Goal: Information Seeking & Learning: Check status

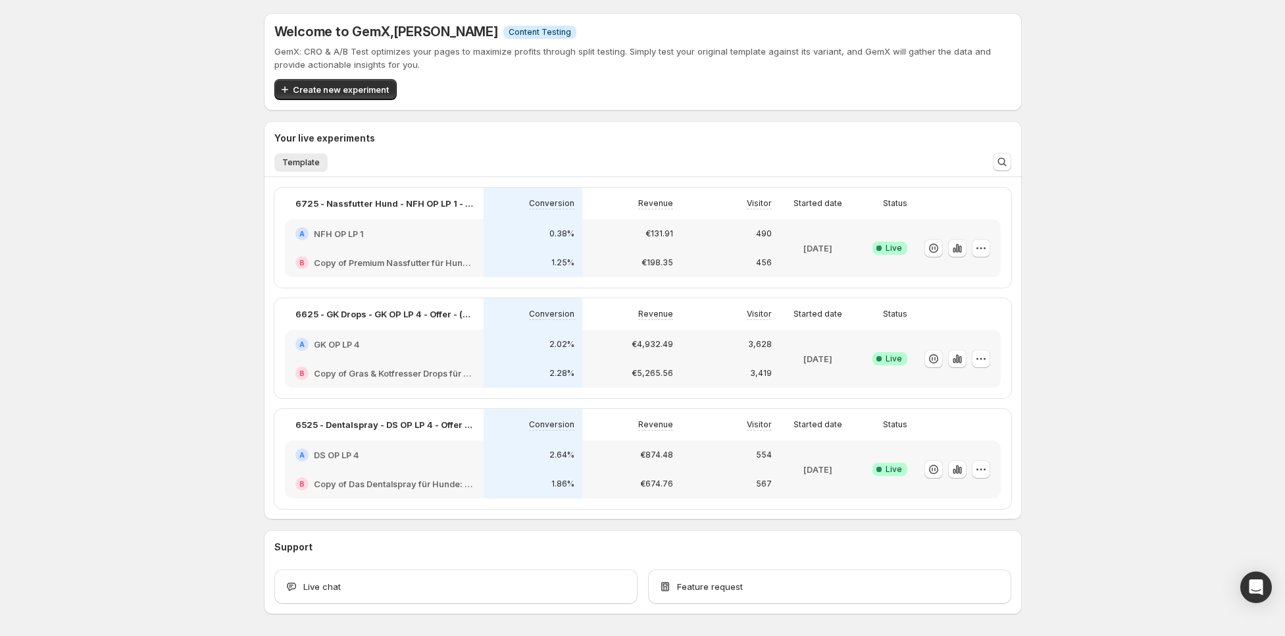
click at [555, 241] on div "0.38%" at bounding box center [533, 233] width 99 height 29
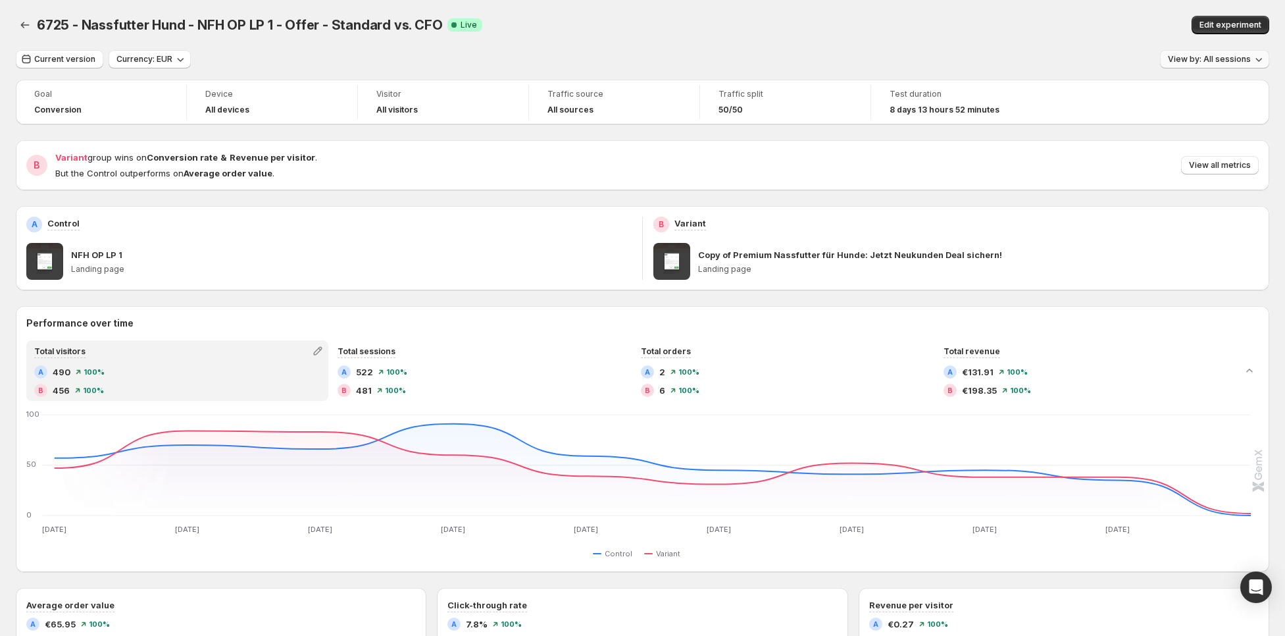
click at [1230, 61] on span "View by: All sessions" at bounding box center [1209, 59] width 83 height 11
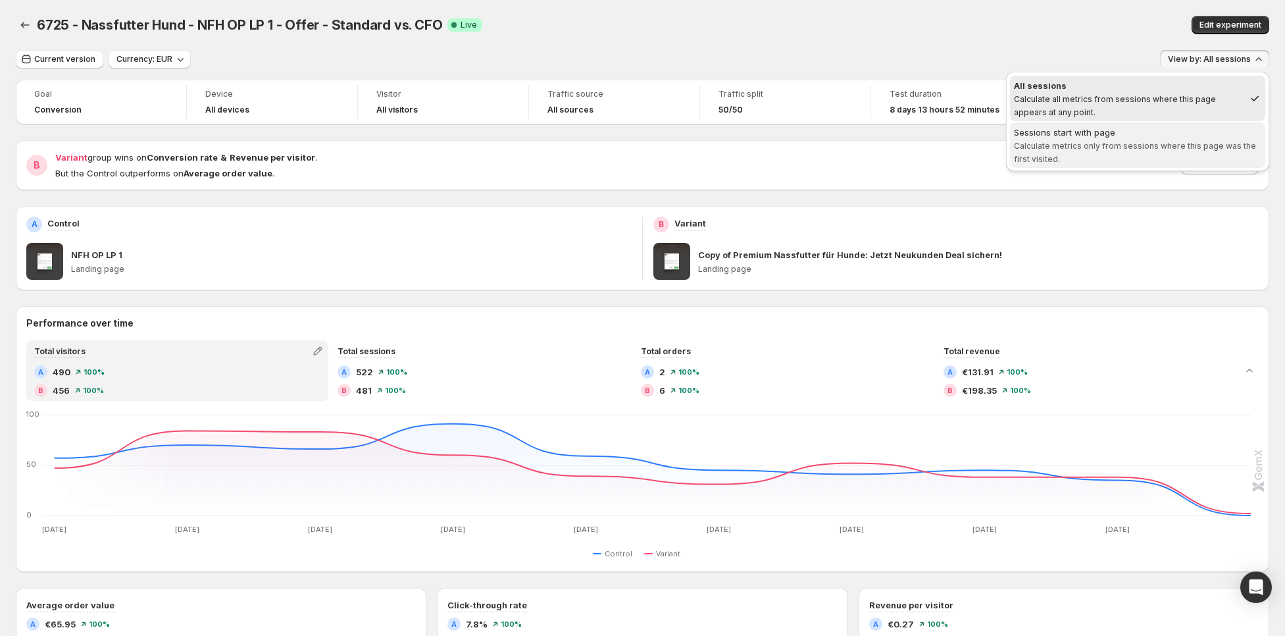
click at [1178, 147] on span "Calculate metrics only from sessions where this page was the first visited." at bounding box center [1135, 152] width 242 height 23
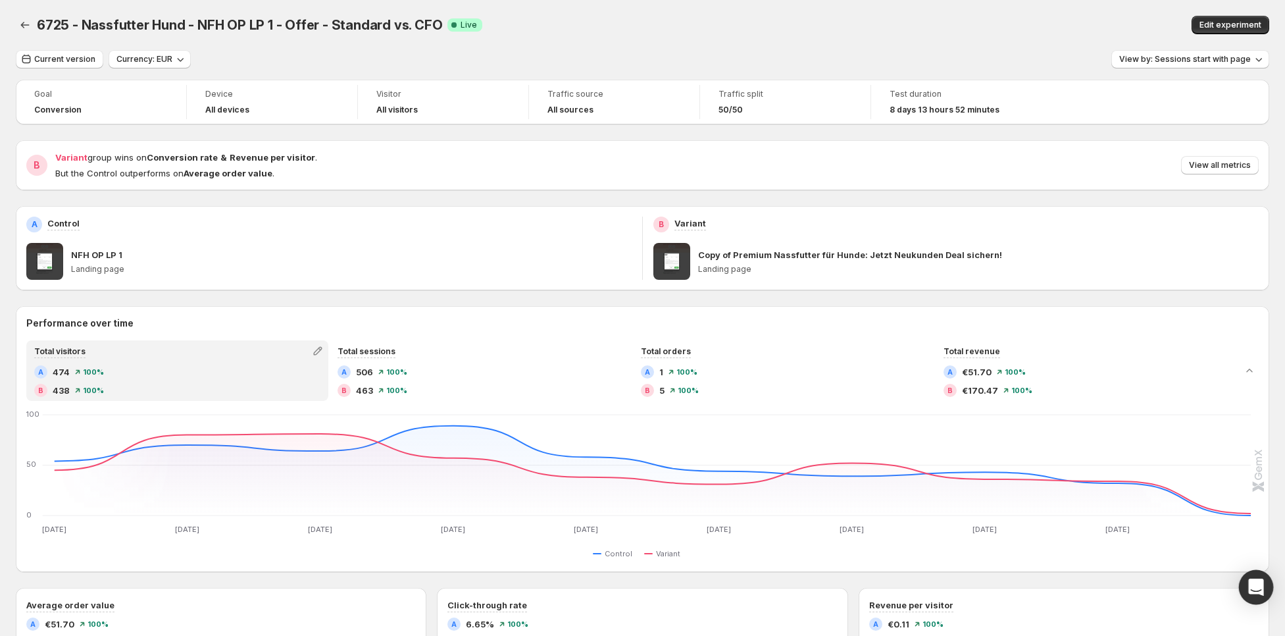
click at [1259, 588] on icon "Open Intercom Messenger" at bounding box center [1255, 586] width 15 height 17
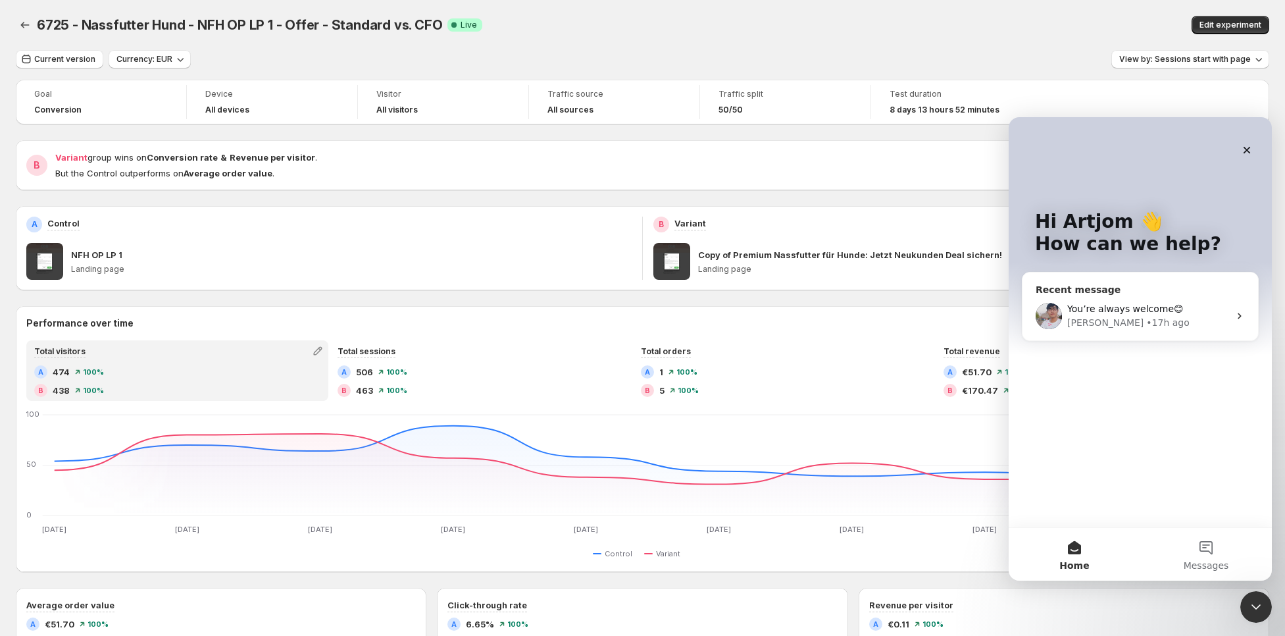
click at [1138, 311] on span "You’re always welcome😊" at bounding box center [1125, 308] width 116 height 11
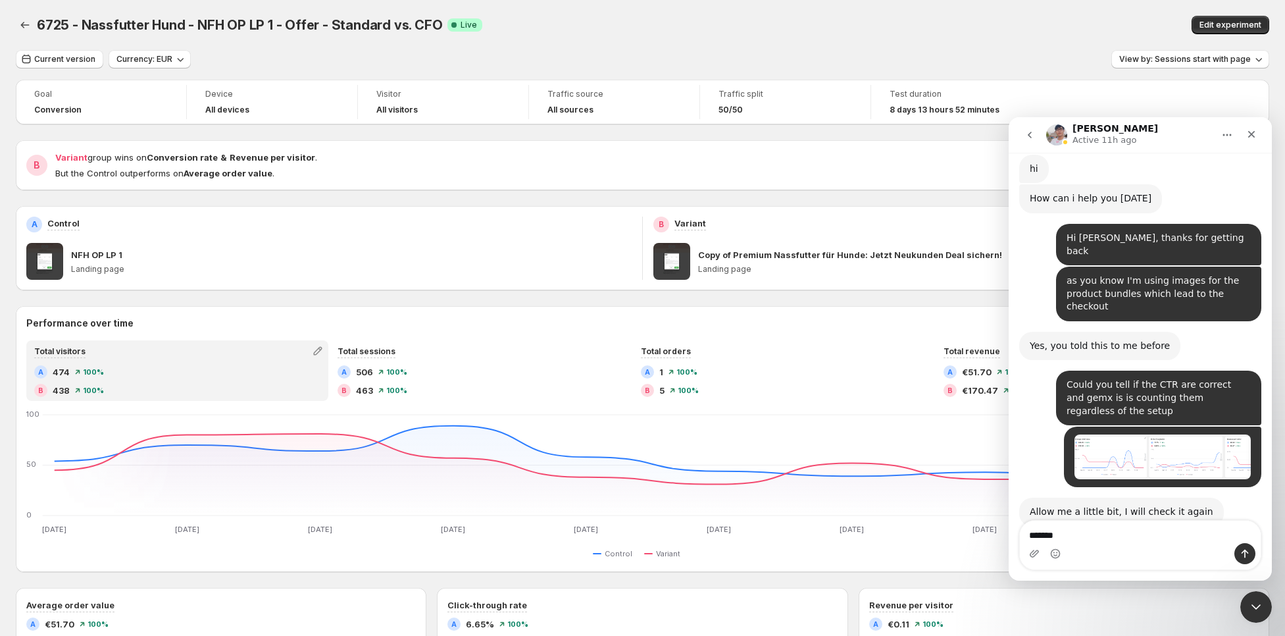
type textarea "********"
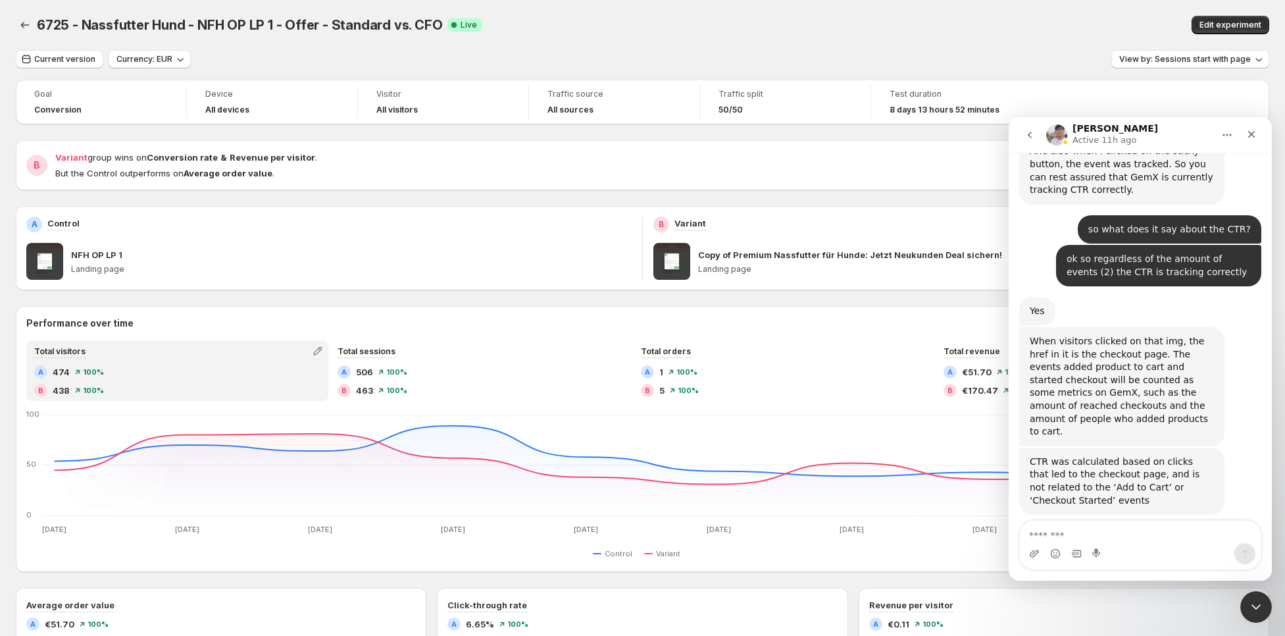
scroll to position [10732, 0]
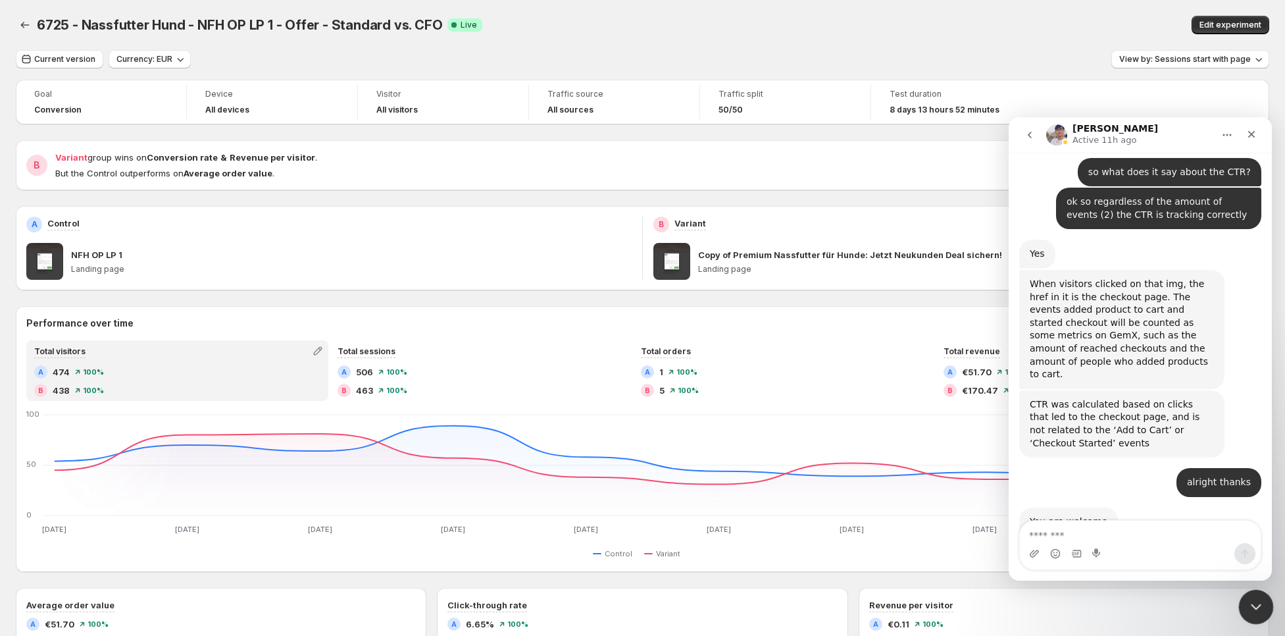
click at [1260, 601] on icon "Close Intercom Messenger" at bounding box center [1254, 605] width 16 height 16
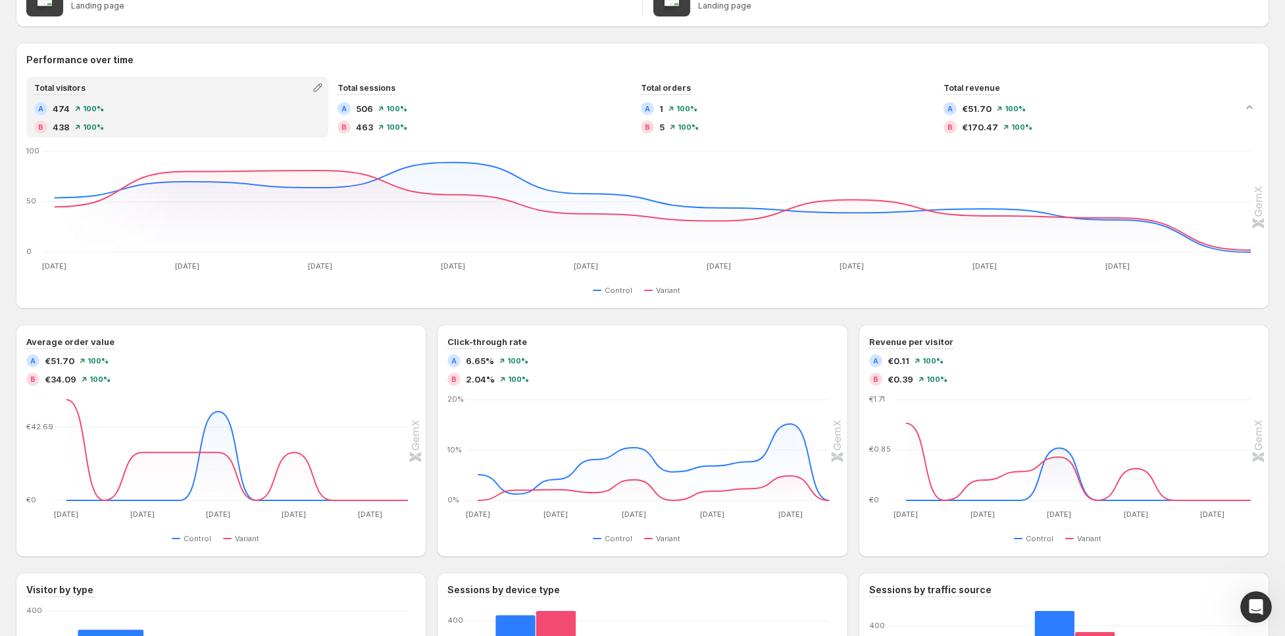
scroll to position [0, 0]
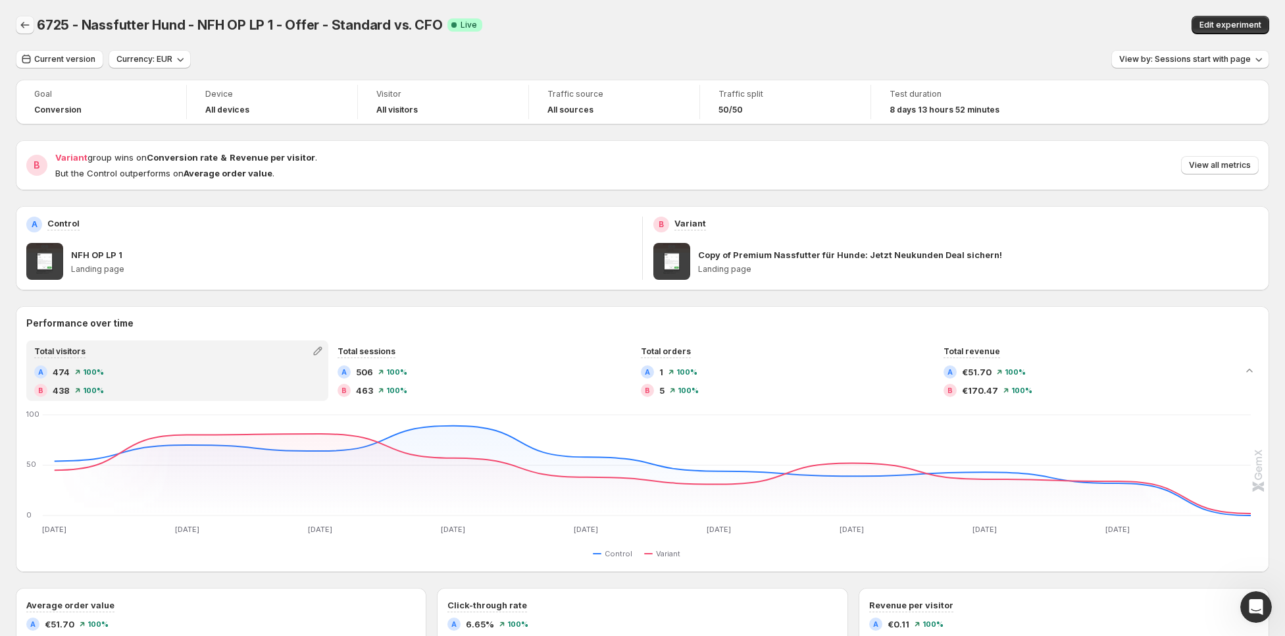
click at [29, 29] on icon "Back" at bounding box center [24, 24] width 13 height 13
